Goal: Transaction & Acquisition: Subscribe to service/newsletter

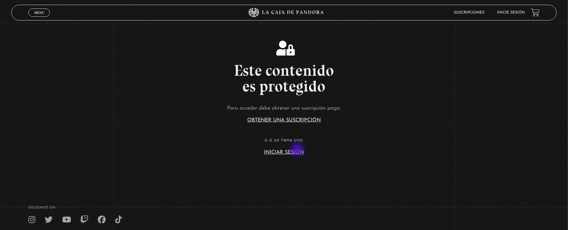
click at [298, 150] on link "Iniciar Sesión" at bounding box center [284, 152] width 40 height 5
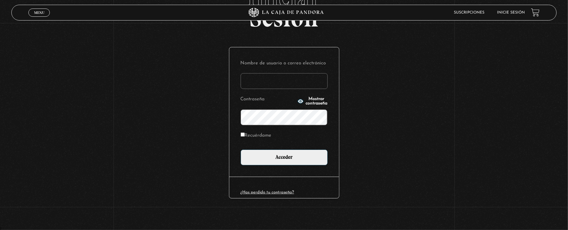
scroll to position [52, 0]
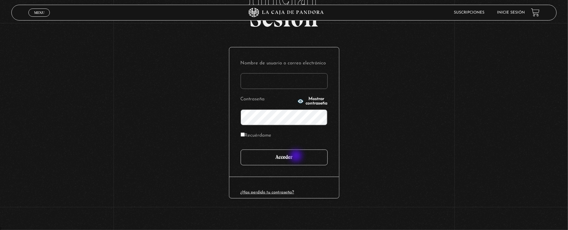
type input "mau.soze@hotmail.com"
click at [297, 156] on input "Acceder" at bounding box center [284, 157] width 87 height 16
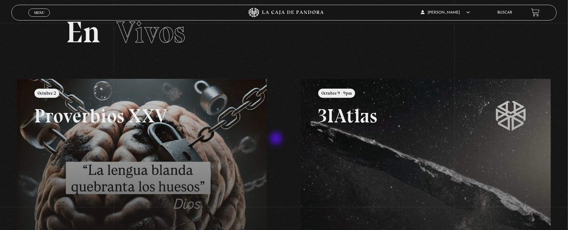
scroll to position [42, 0]
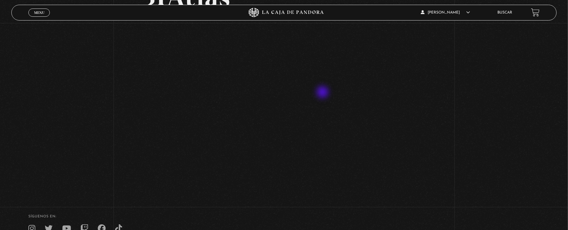
scroll to position [84, 0]
